Goal: Obtain resource: Download file/media

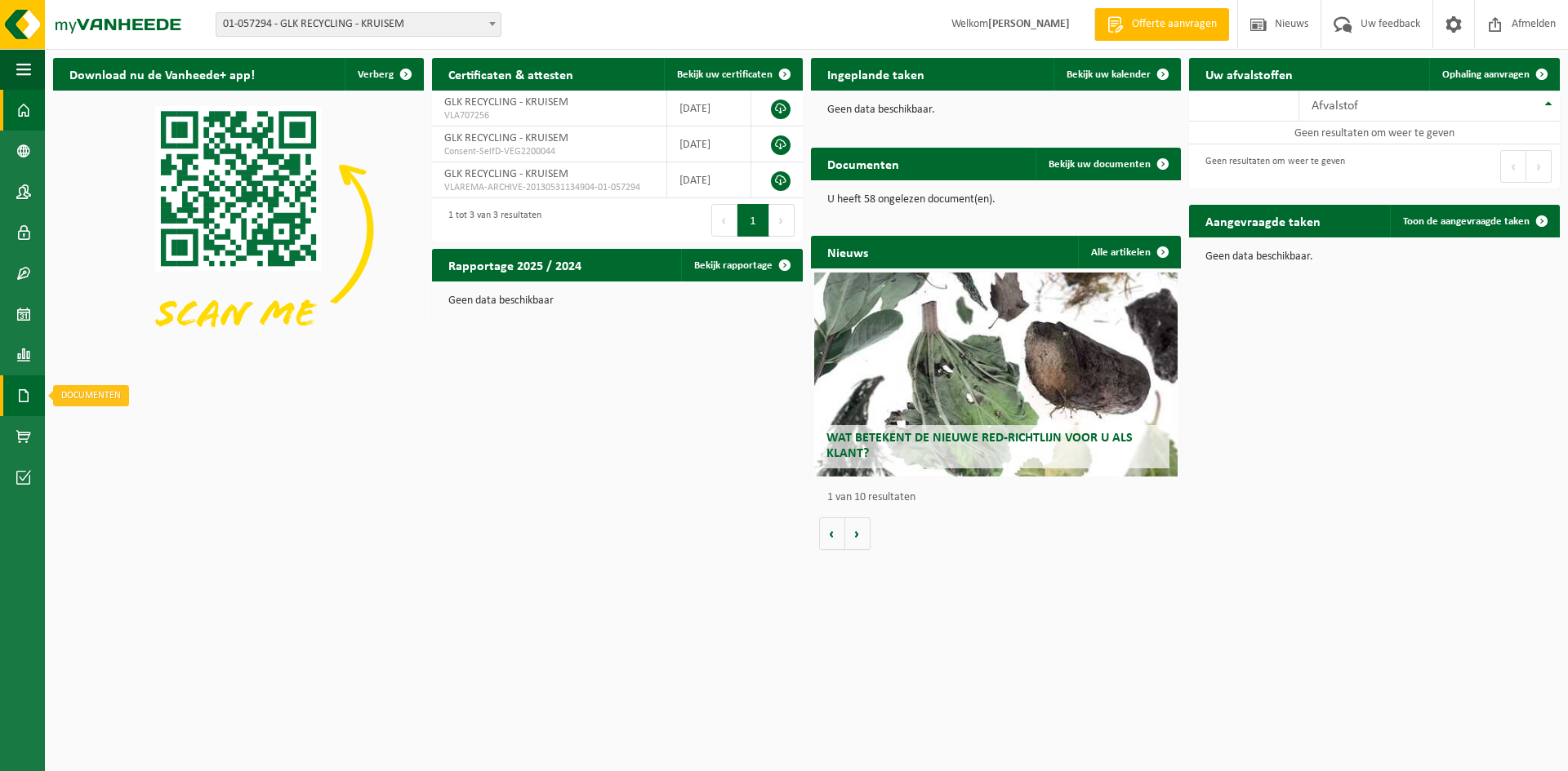
click at [32, 391] on link "Documenten" at bounding box center [22, 396] width 45 height 41
click at [112, 418] on span "Documenten" at bounding box center [125, 430] width 60 height 31
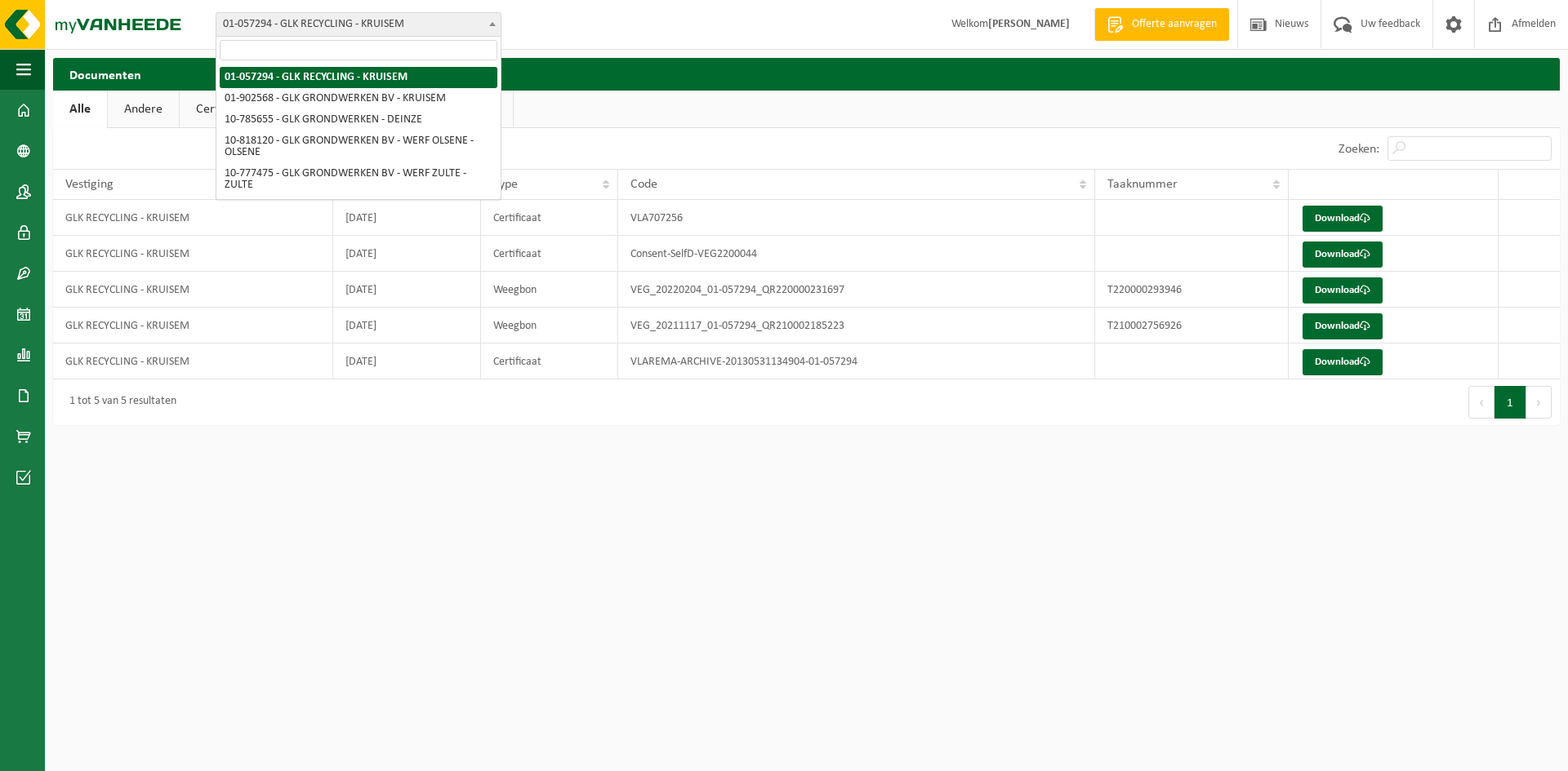
click at [438, 32] on span "01-057294 - GLK RECYCLING - KRUISEM" at bounding box center [359, 24] width 284 height 23
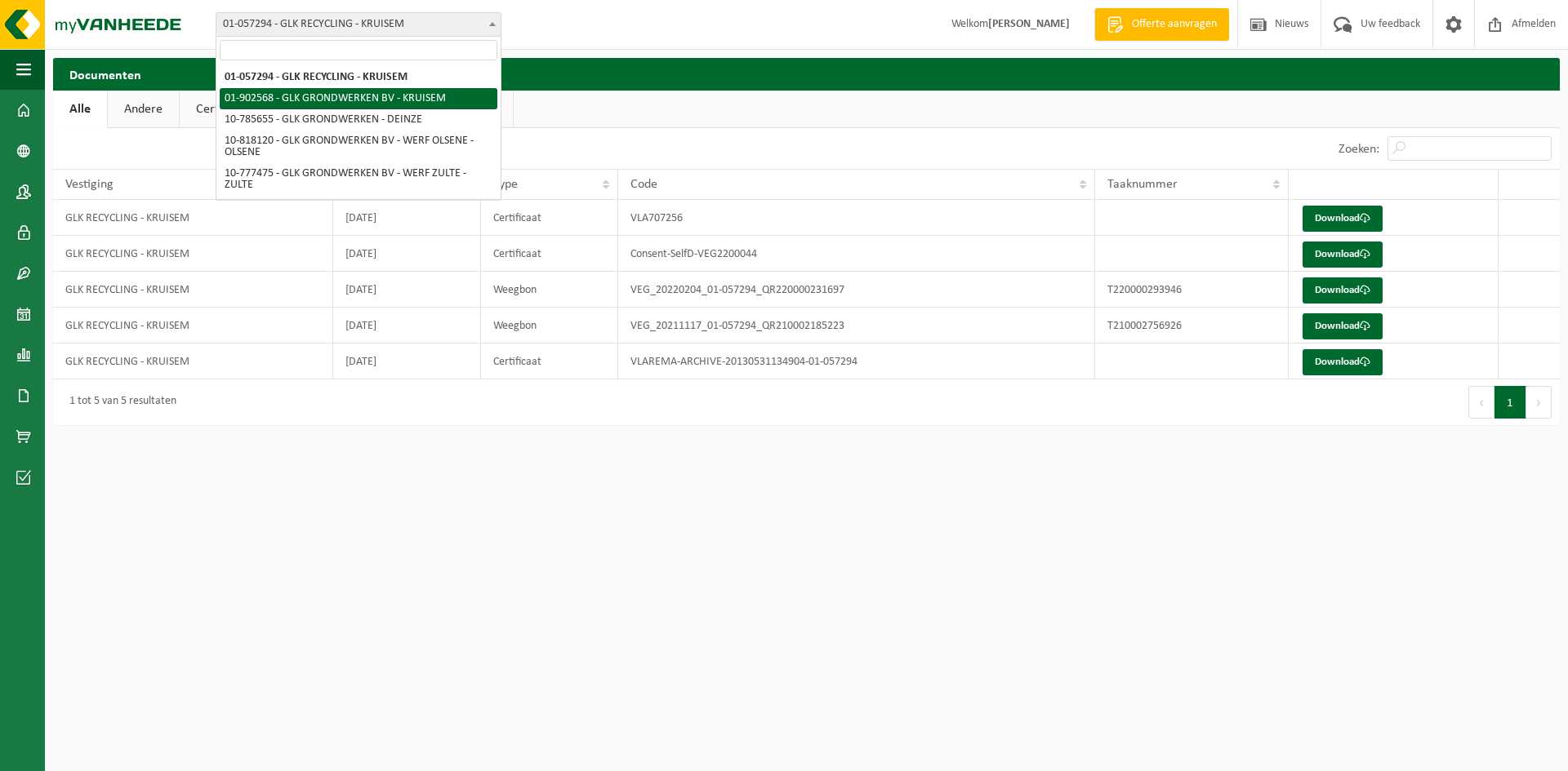
select select "1015"
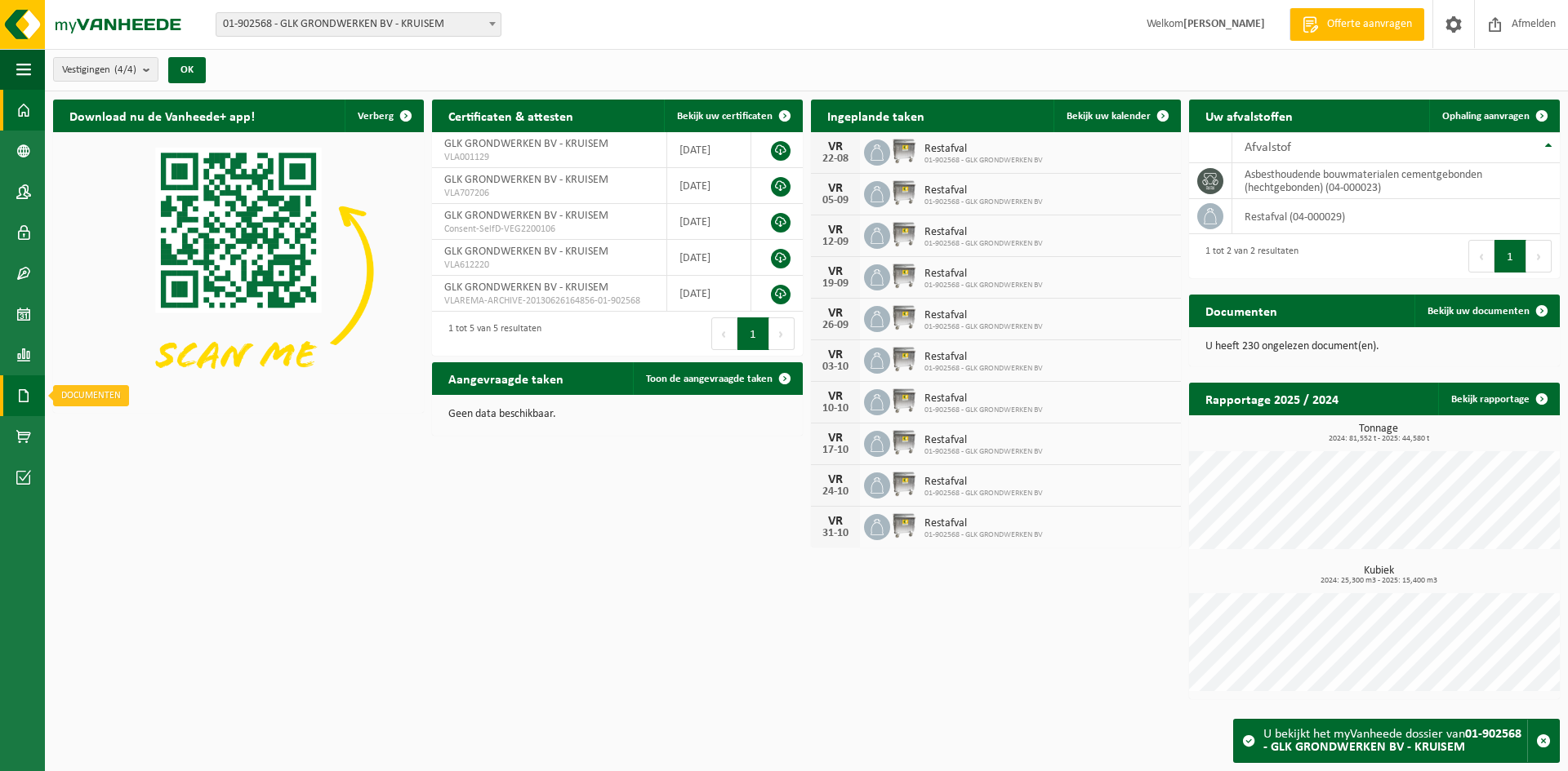
click at [29, 389] on span at bounding box center [24, 396] width 15 height 41
click at [114, 427] on span "Documenten" at bounding box center [125, 430] width 60 height 31
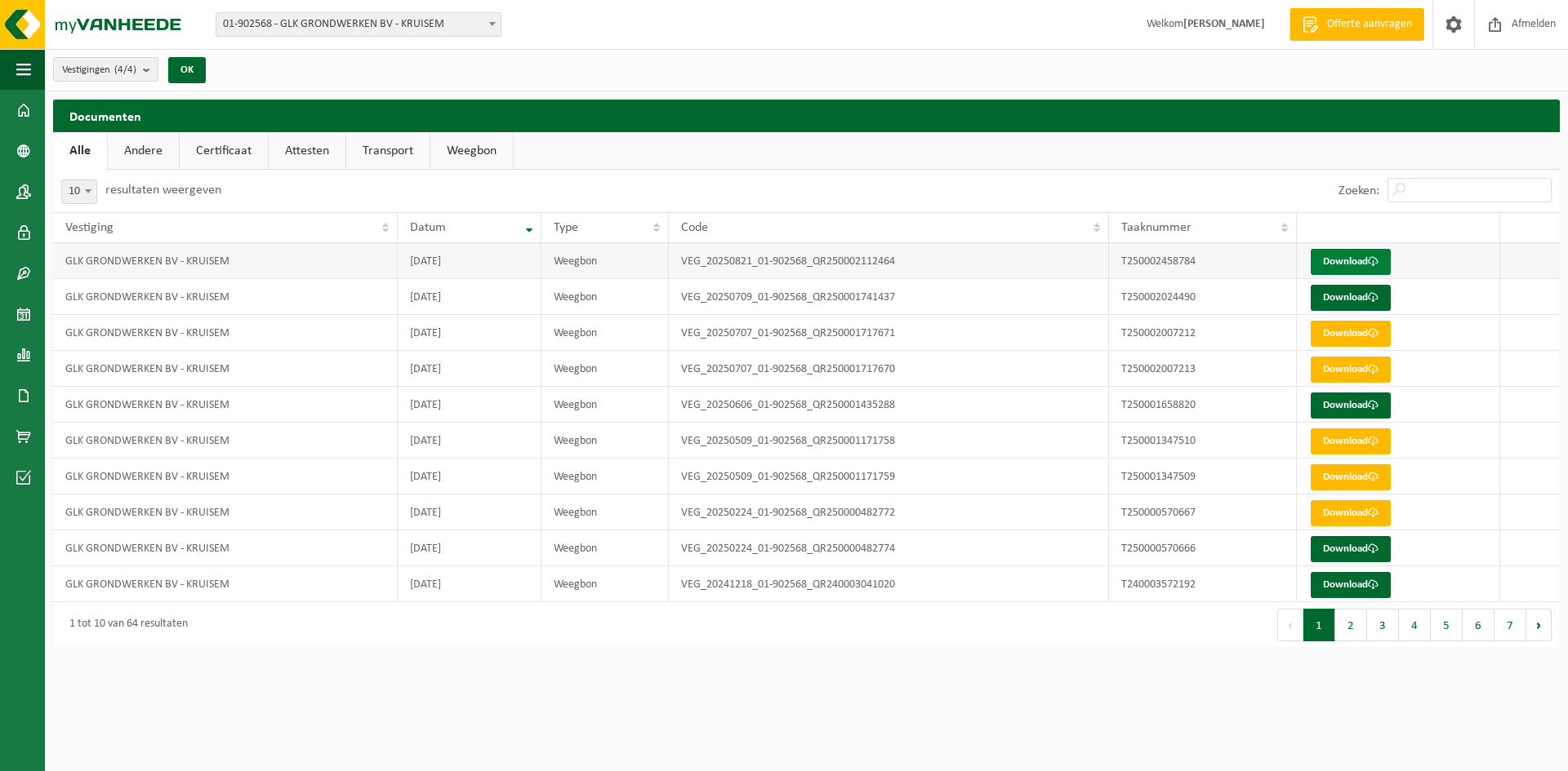
click at [1337, 266] on link "Download" at bounding box center [1351, 262] width 80 height 26
click at [1505, 29] on span at bounding box center [1496, 24] width 24 height 48
